Goal: Check status: Check status

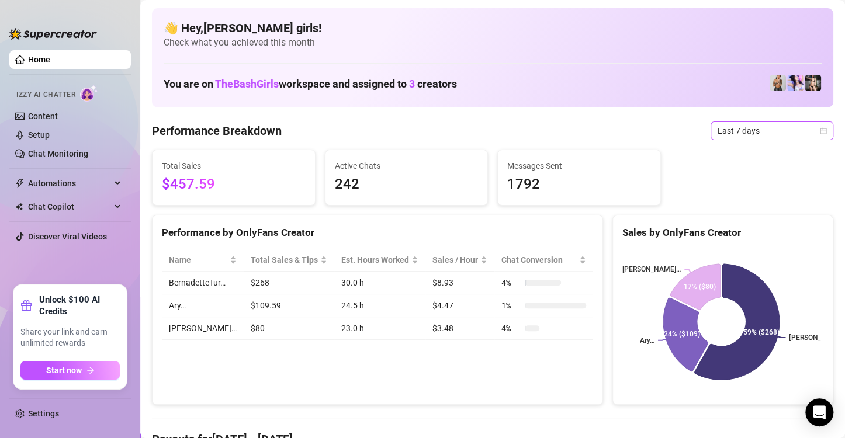
click at [741, 129] on span "Last 7 days" at bounding box center [771, 131] width 109 height 18
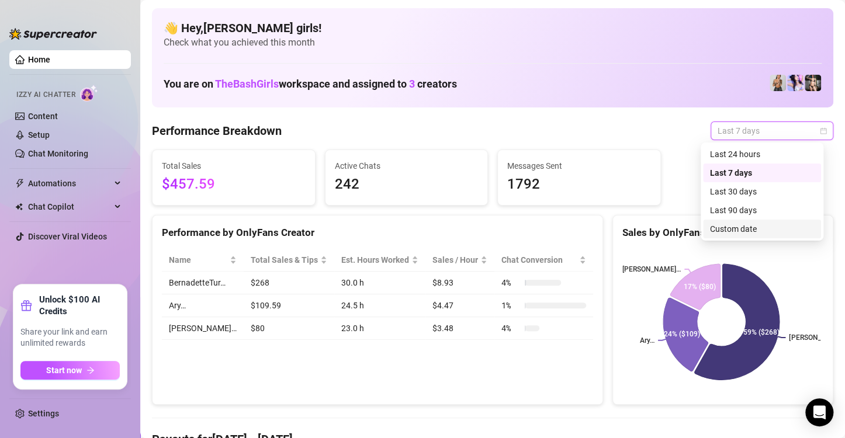
click at [730, 222] on div "Custom date" at bounding box center [762, 229] width 118 height 19
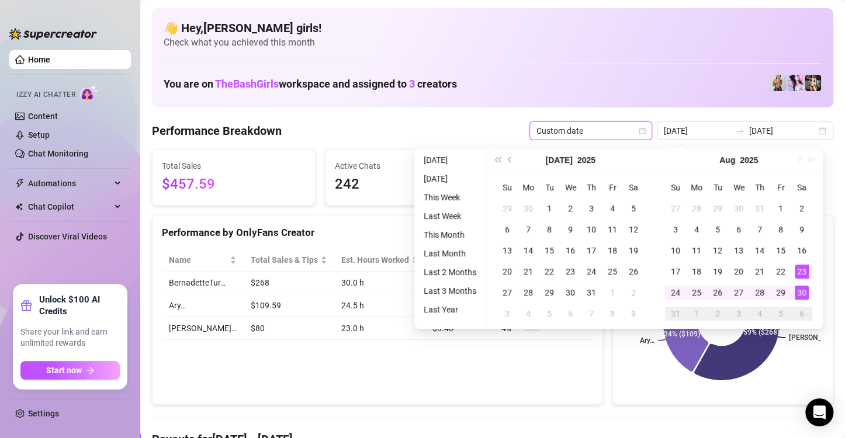
type input "[DATE]"
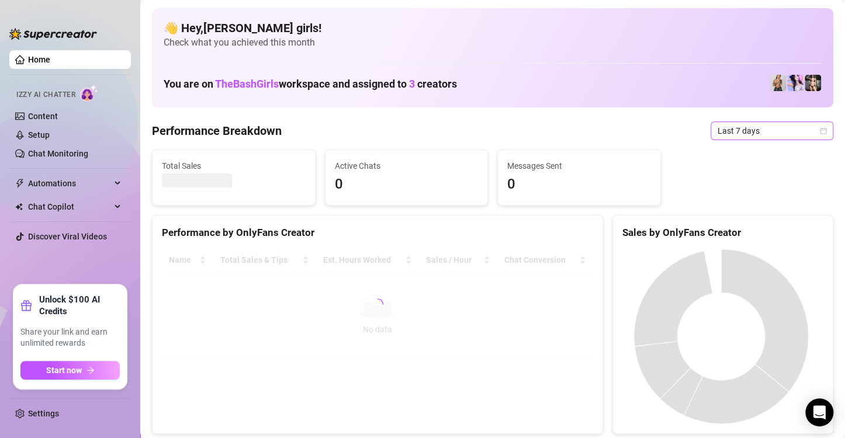
click at [768, 131] on span "Last 7 days" at bounding box center [771, 131] width 109 height 18
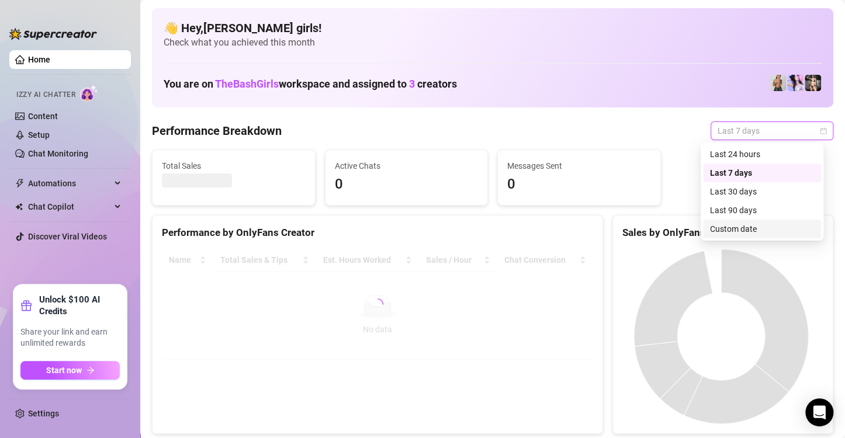
click at [736, 224] on div "Custom date" at bounding box center [762, 229] width 104 height 13
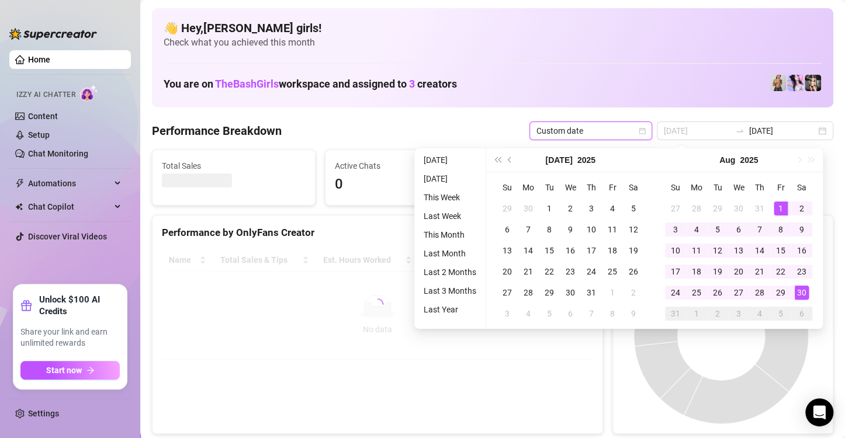
type input "[DATE]"
click at [776, 202] on div "1" at bounding box center [781, 209] width 14 height 14
type input "[DATE]"
click at [799, 292] on div "30" at bounding box center [802, 293] width 14 height 14
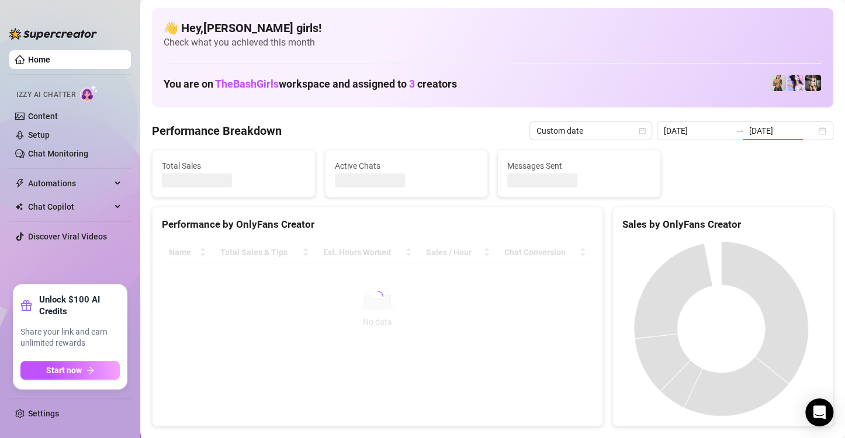
type input "[DATE]"
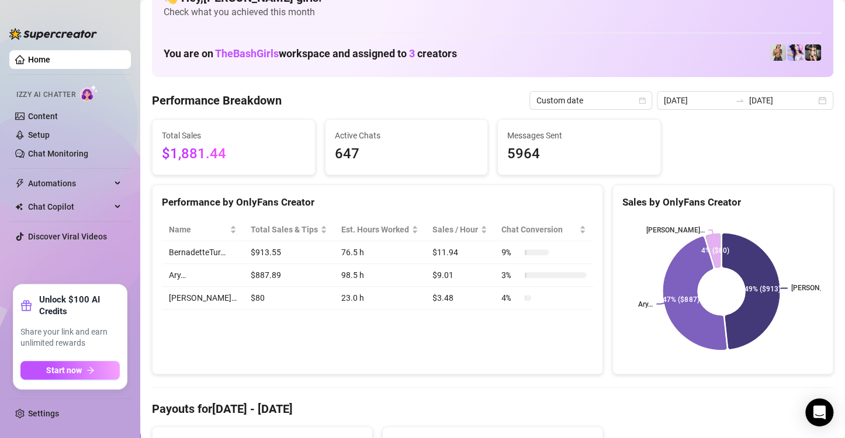
scroll to position [30, 0]
